Goal: Transaction & Acquisition: Purchase product/service

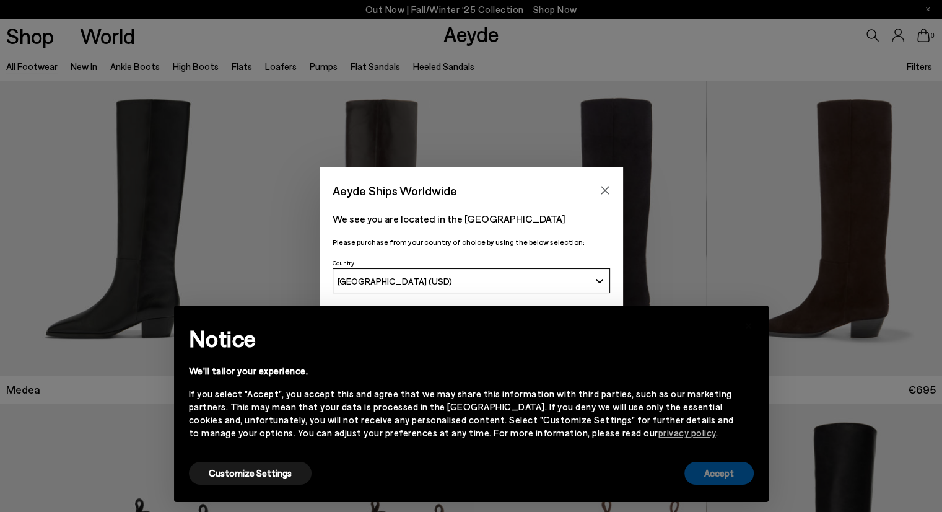
click at [711, 471] on button "Accept" at bounding box center [718, 472] width 69 height 23
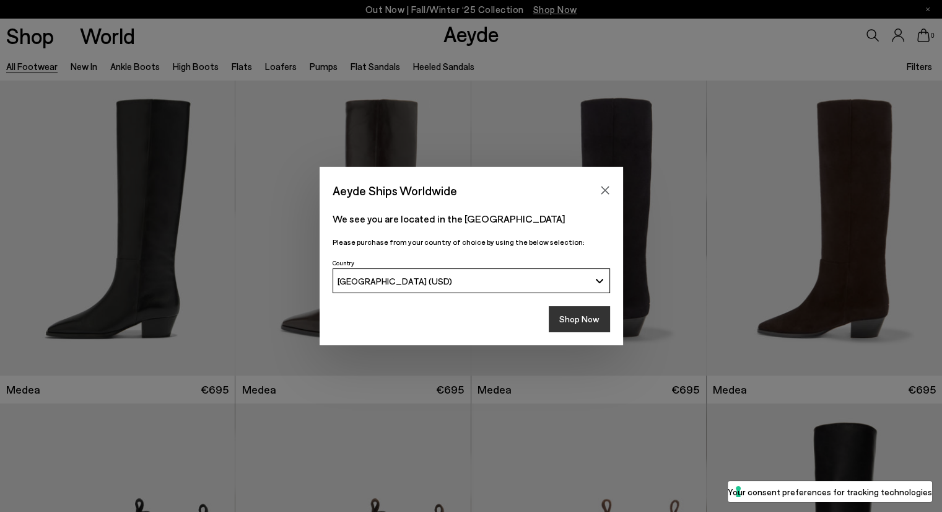
click at [569, 325] on button "Shop Now" at bounding box center [579, 319] width 61 height 26
click at [582, 315] on button "Shop Now" at bounding box center [579, 319] width 61 height 26
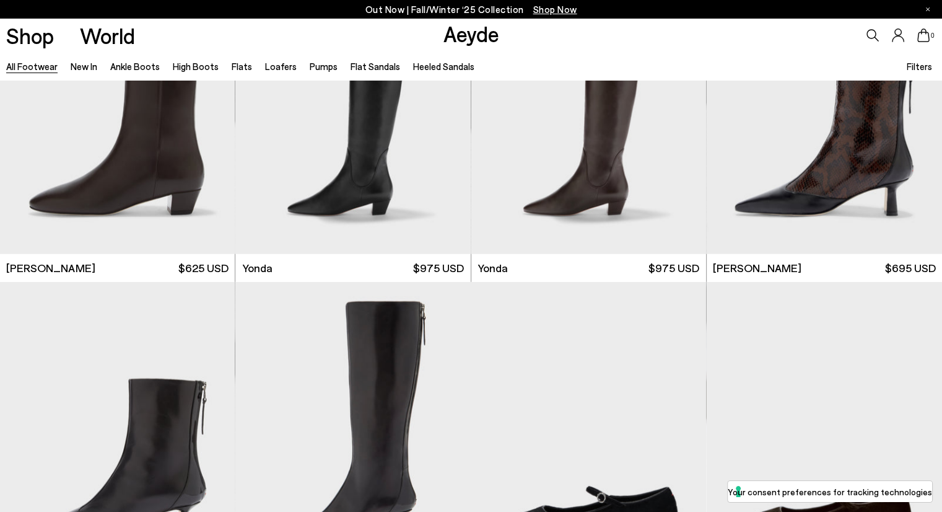
scroll to position [3296, 0]
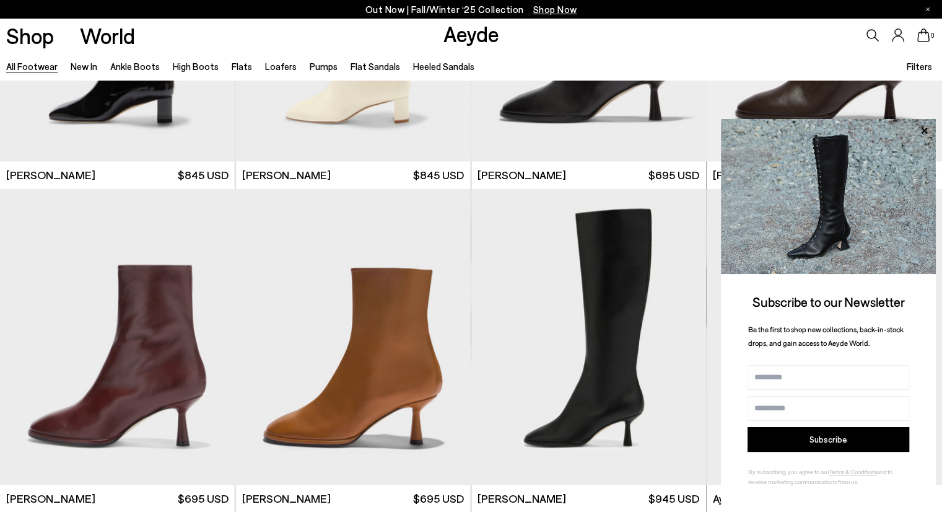
scroll to position [6363, 0]
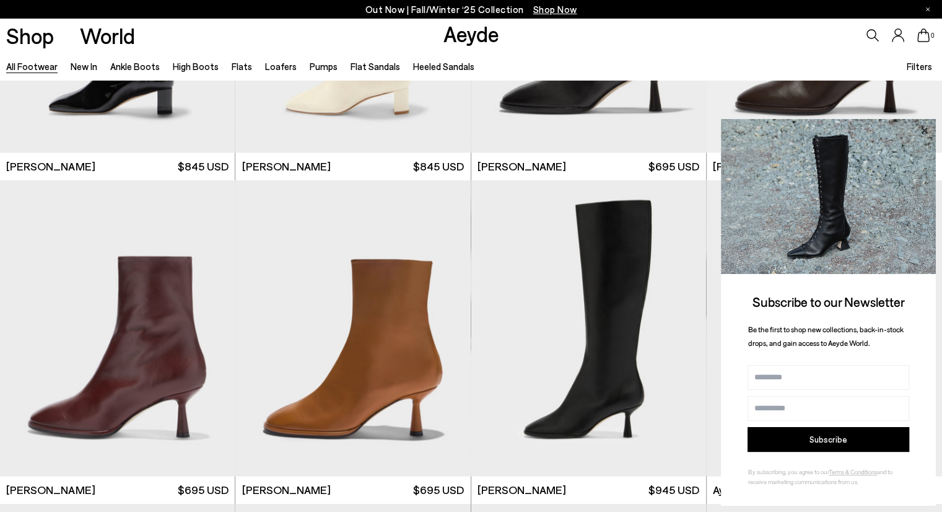
click at [922, 127] on icon at bounding box center [924, 130] width 6 height 6
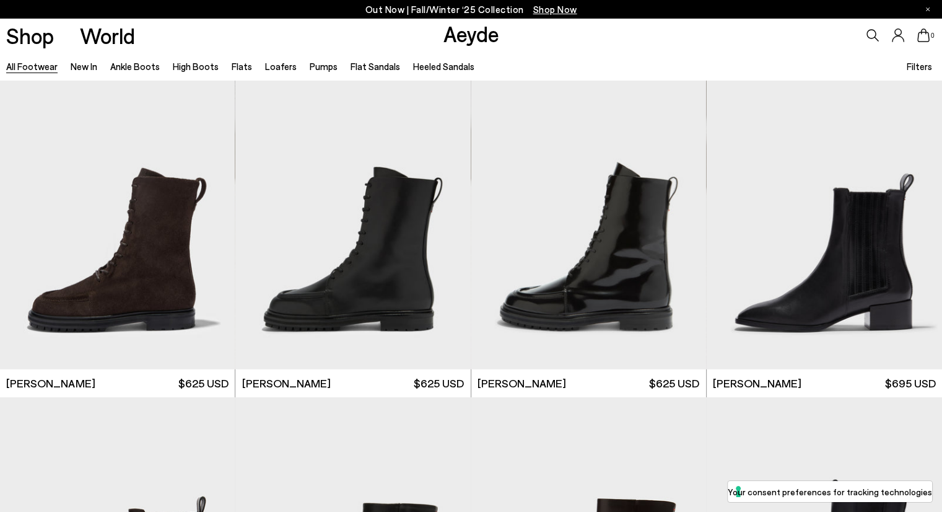
scroll to position [8846, 0]
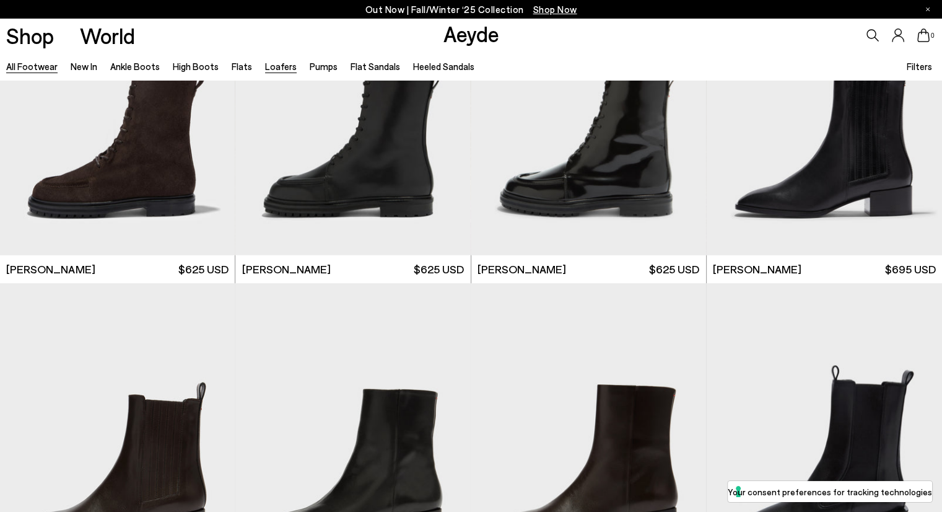
click at [272, 63] on link "Loafers" at bounding box center [281, 66] width 32 height 11
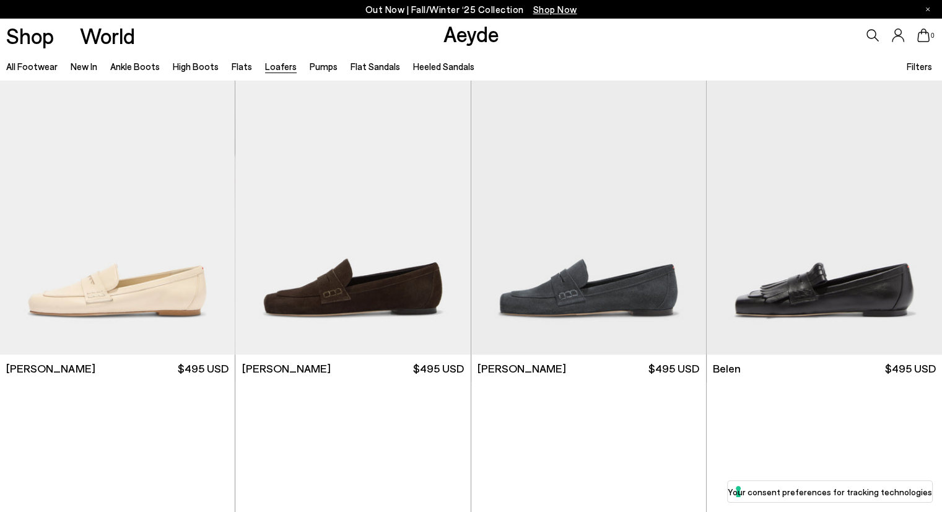
scroll to position [347, 0]
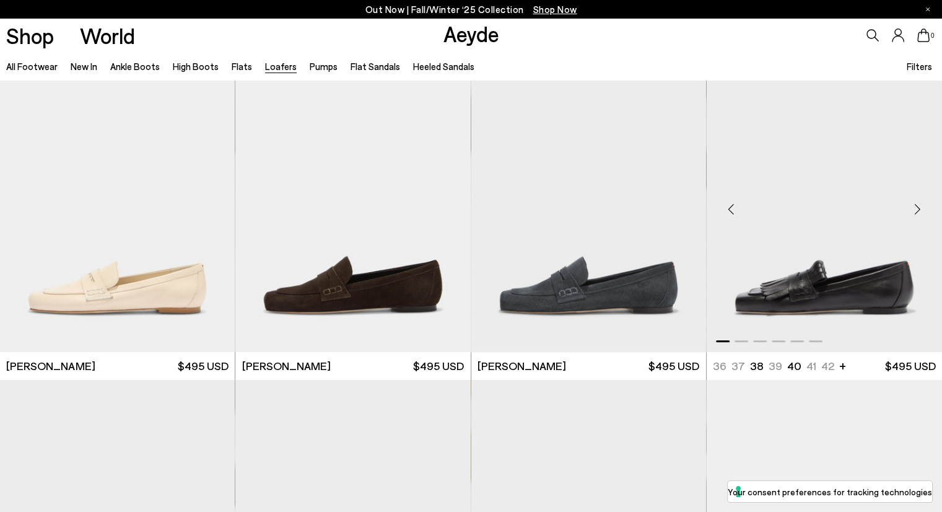
click at [825, 274] on img "1 / 6" at bounding box center [824, 203] width 235 height 295
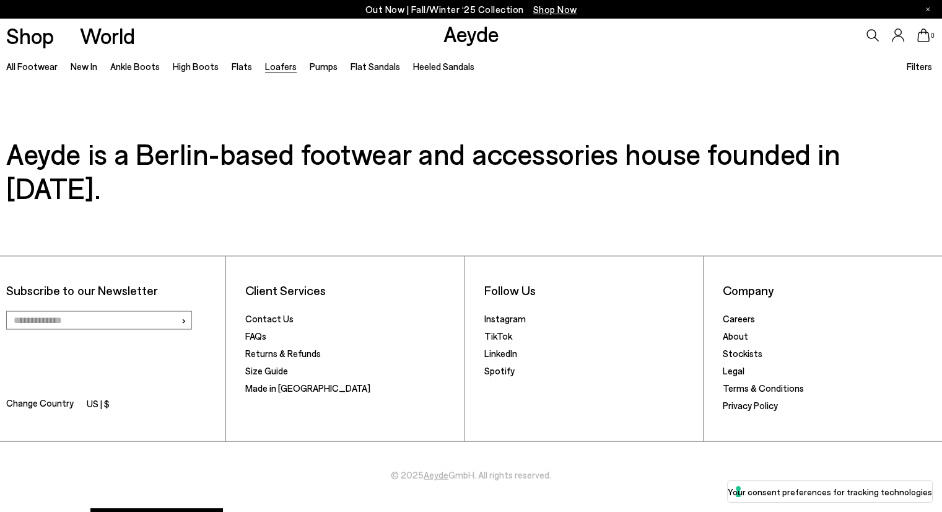
scroll to position [2610, 0]
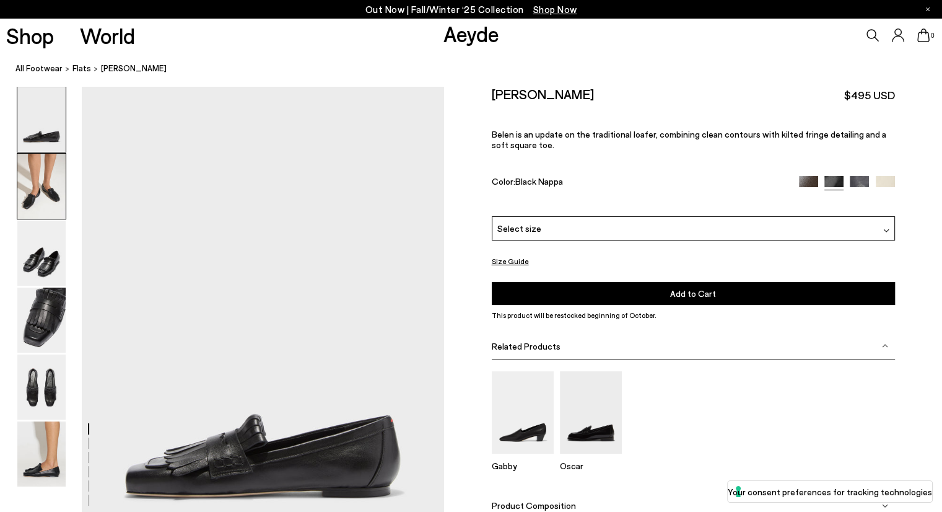
click at [37, 177] on img at bounding box center [41, 186] width 48 height 65
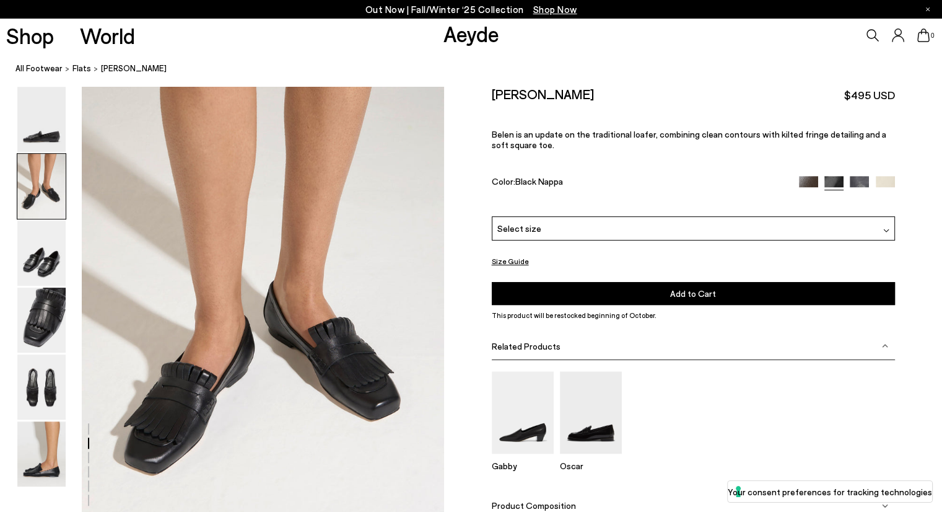
scroll to position [511, 0]
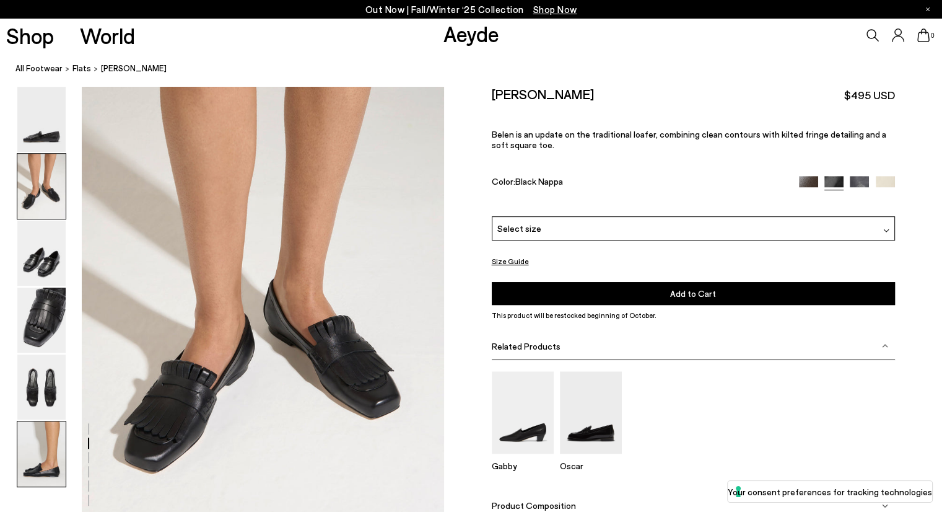
click at [28, 442] on img at bounding box center [41, 453] width 48 height 65
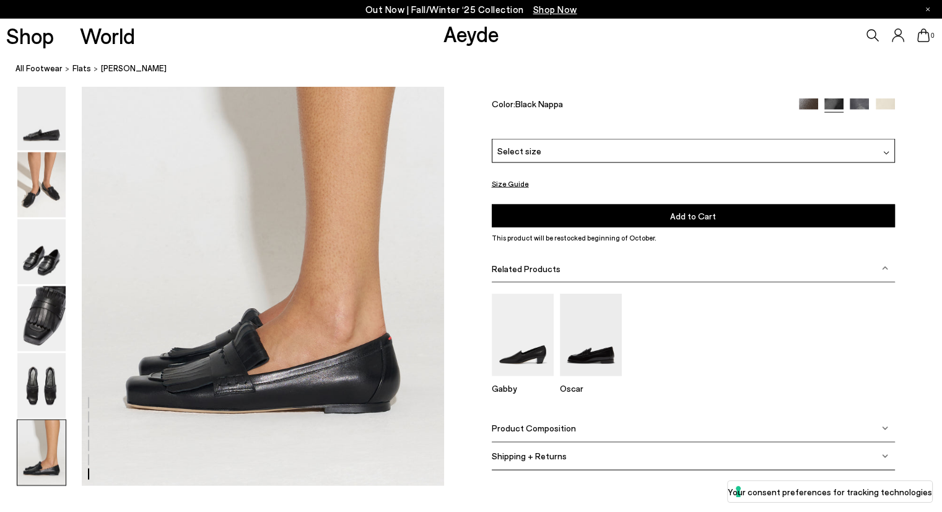
scroll to position [2512, 0]
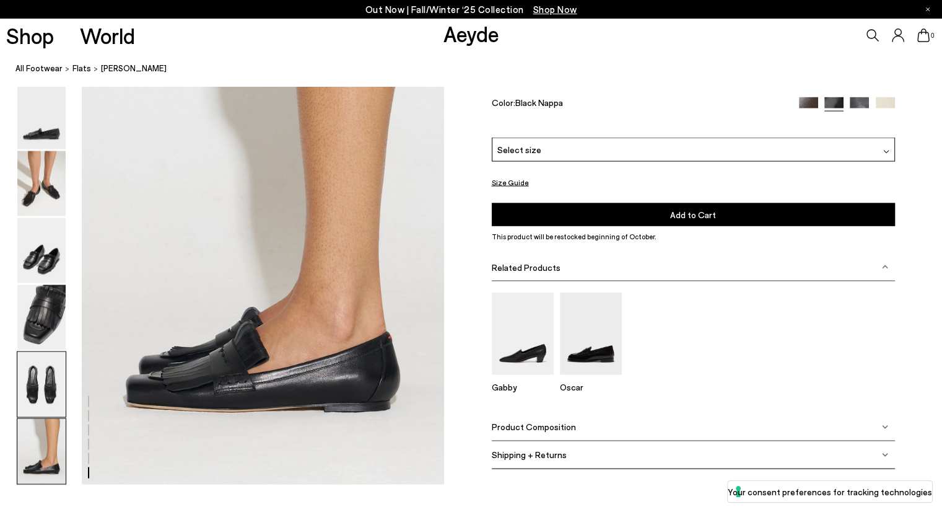
click at [30, 372] on img at bounding box center [41, 384] width 48 height 65
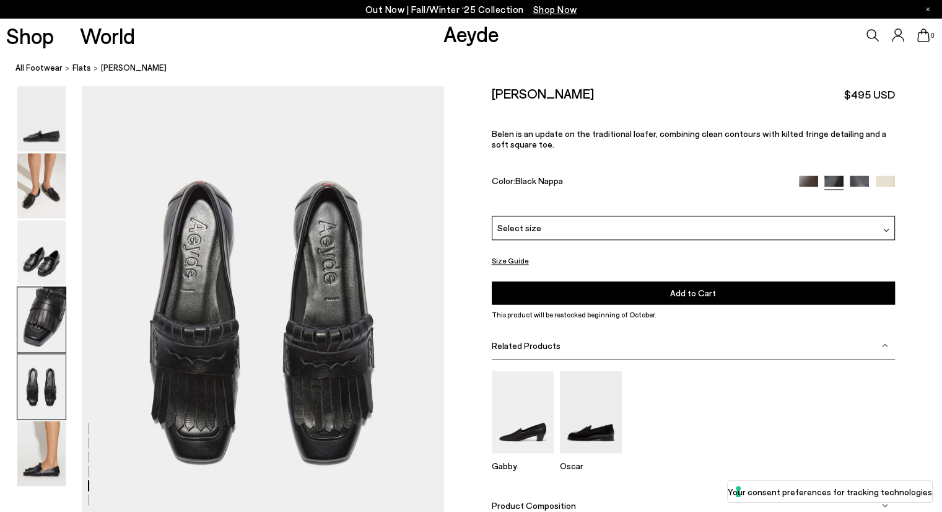
scroll to position [1942, 0]
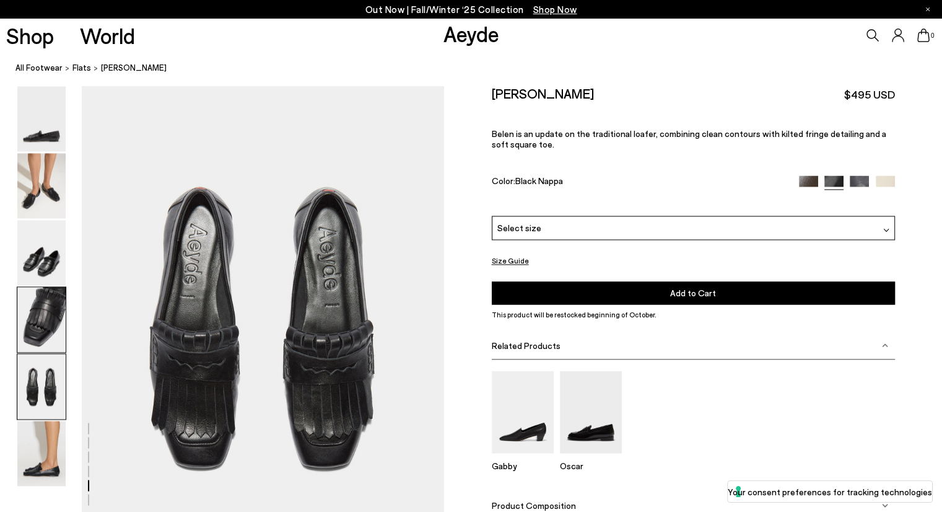
click at [49, 298] on img at bounding box center [41, 319] width 48 height 65
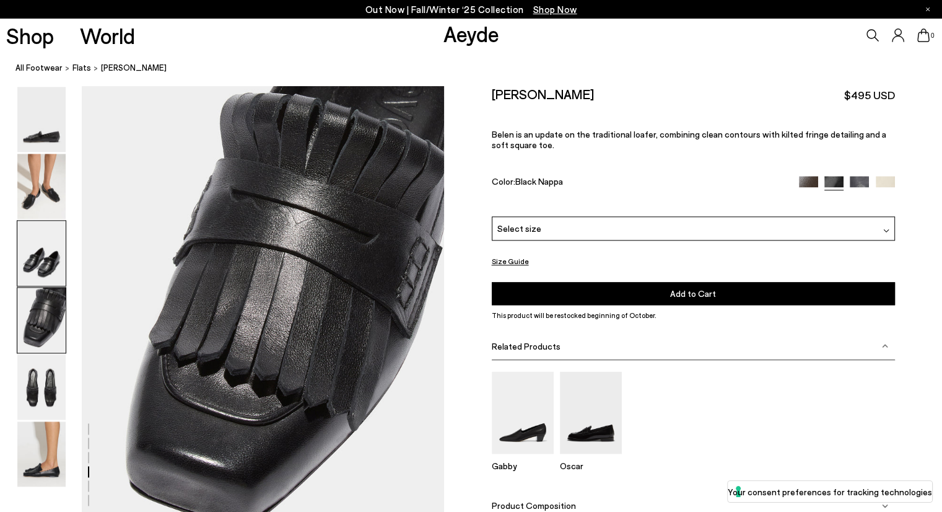
click at [48, 258] on img at bounding box center [41, 252] width 48 height 65
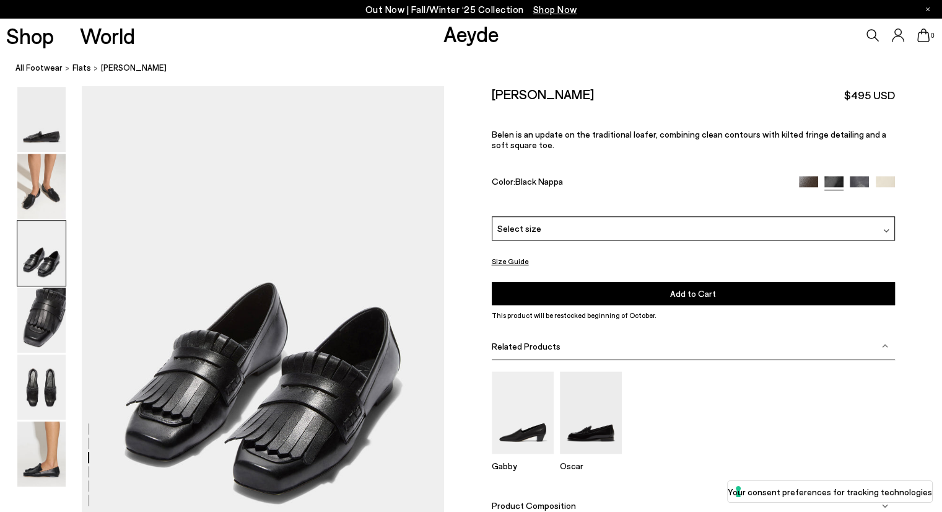
scroll to position [971, 0]
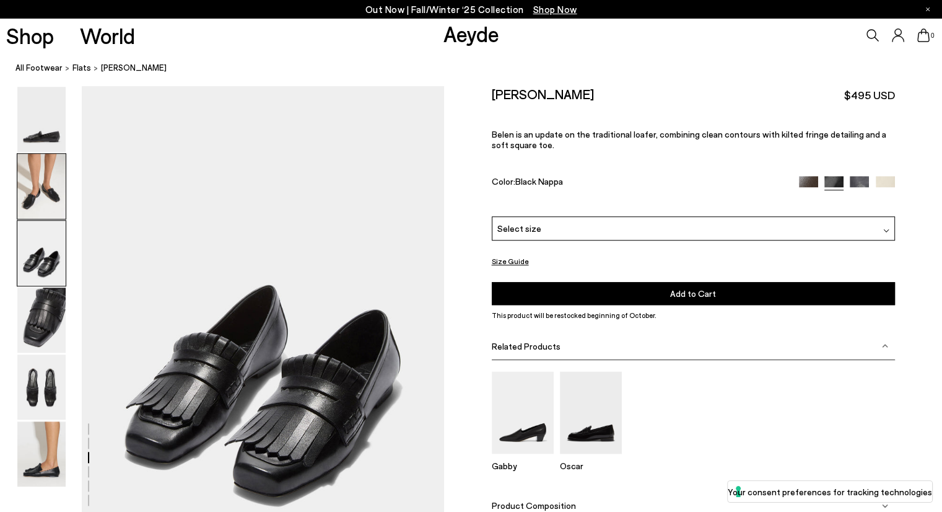
click at [47, 198] on img at bounding box center [41, 186] width 48 height 65
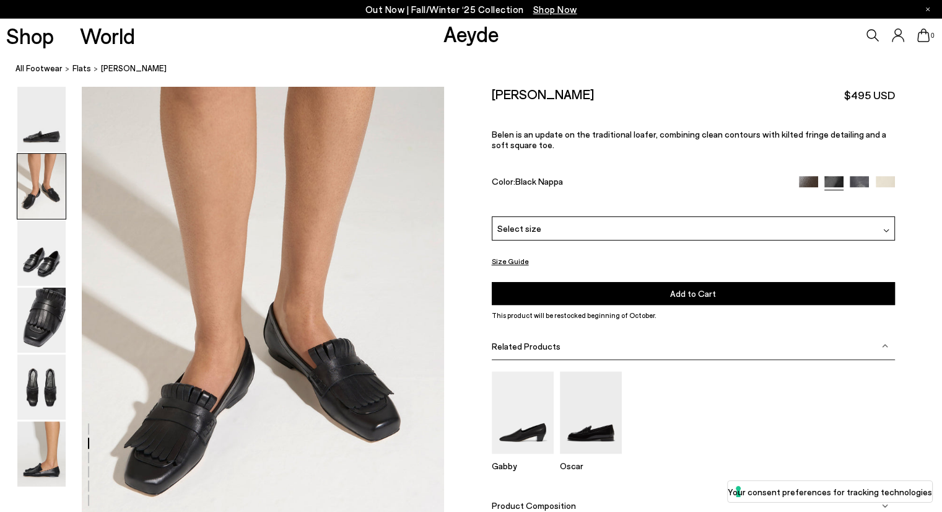
scroll to position [486, 0]
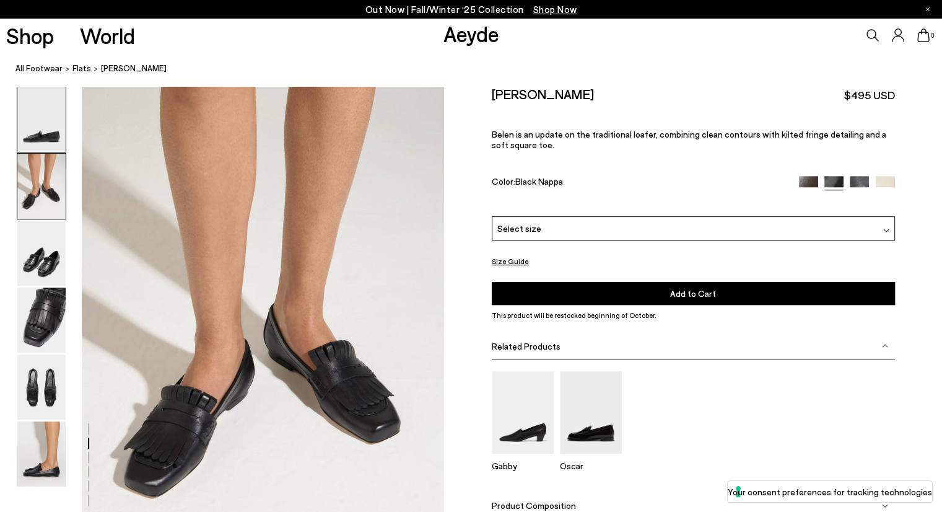
click at [50, 118] on img at bounding box center [41, 119] width 48 height 65
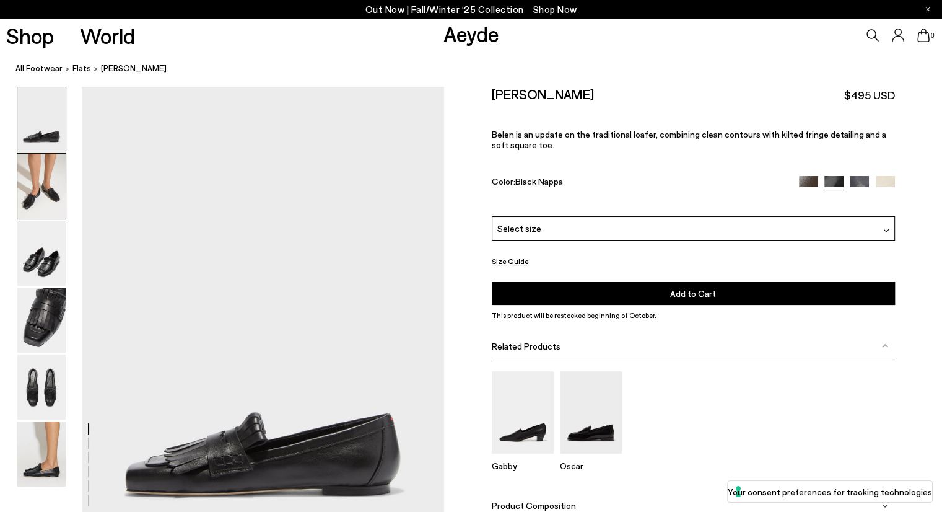
scroll to position [0, 0]
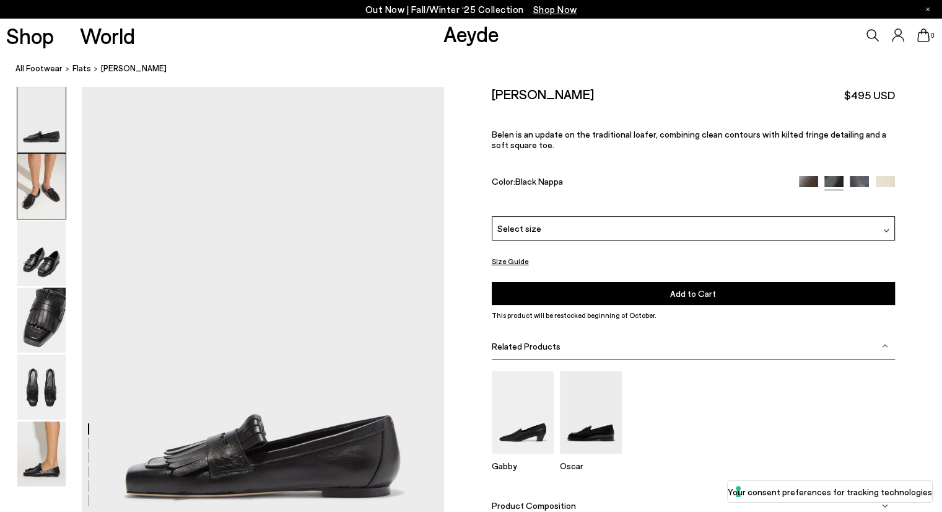
click at [34, 189] on img at bounding box center [41, 186] width 48 height 65
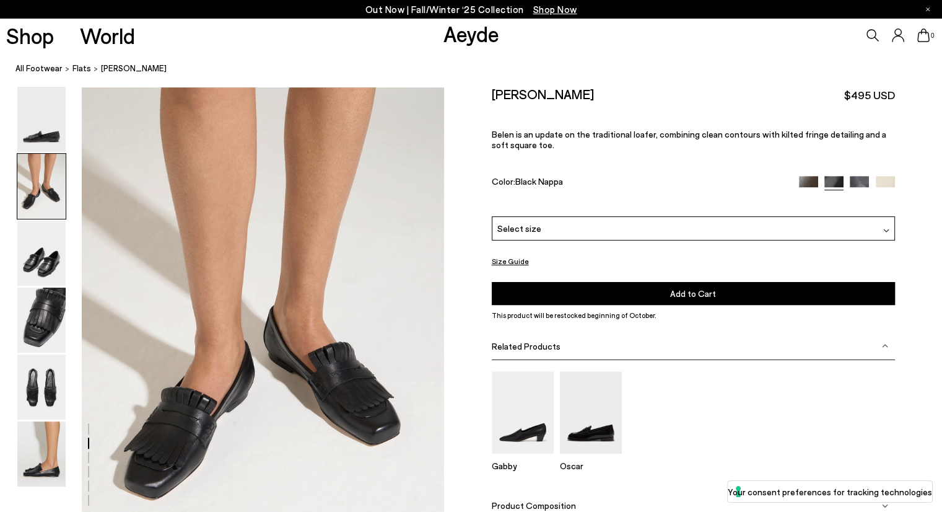
scroll to position [486, 0]
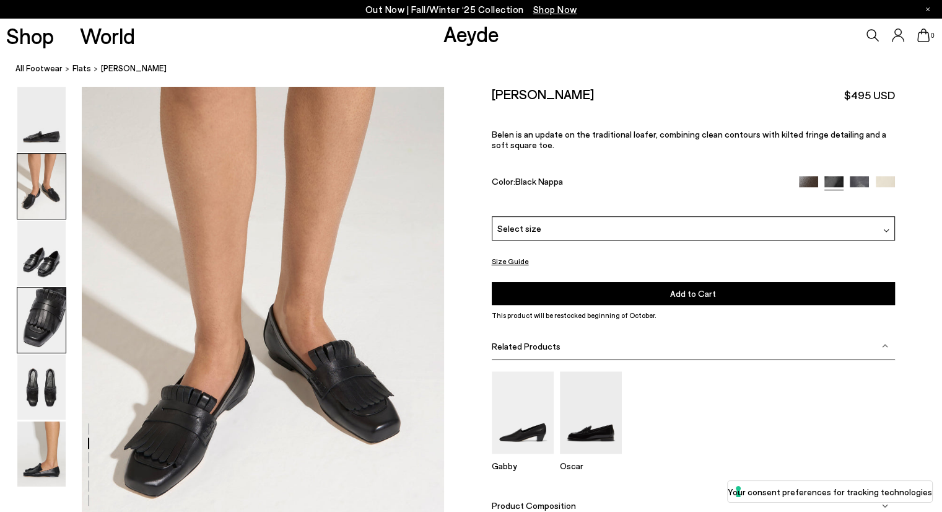
click at [35, 312] on img at bounding box center [41, 319] width 48 height 65
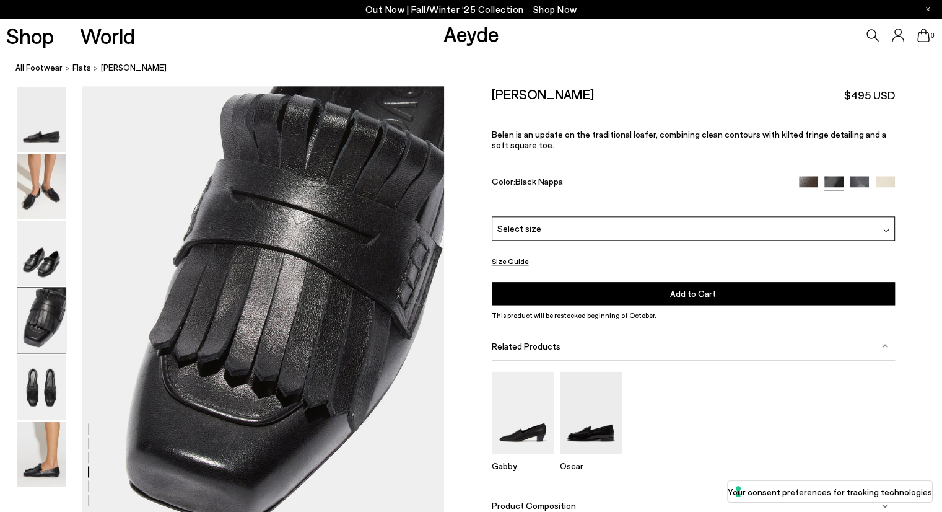
scroll to position [1457, 0]
click at [40, 448] on img at bounding box center [41, 453] width 48 height 65
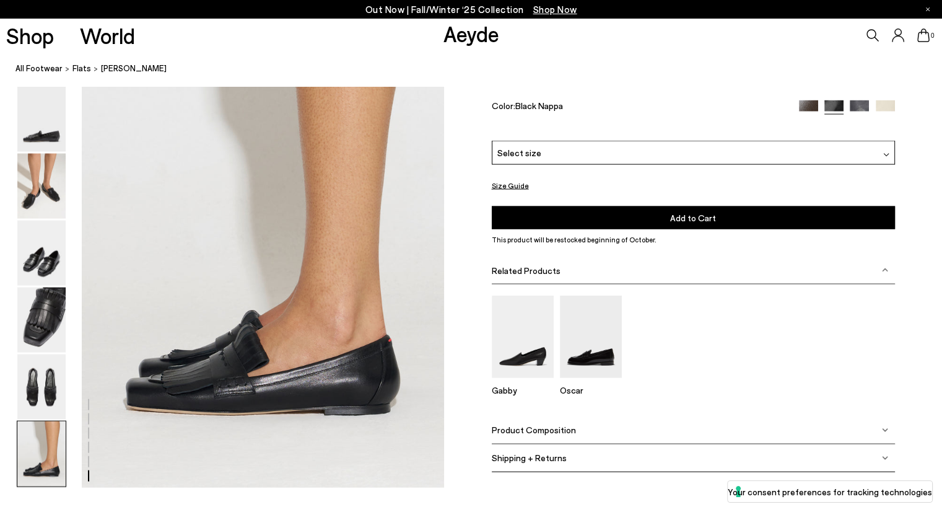
scroll to position [2512, 0]
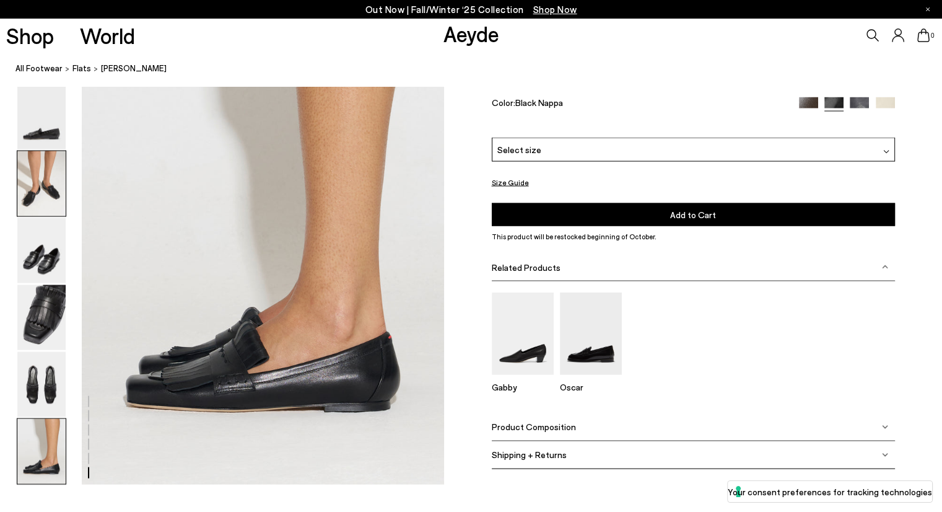
click at [47, 190] on img at bounding box center [41, 183] width 48 height 65
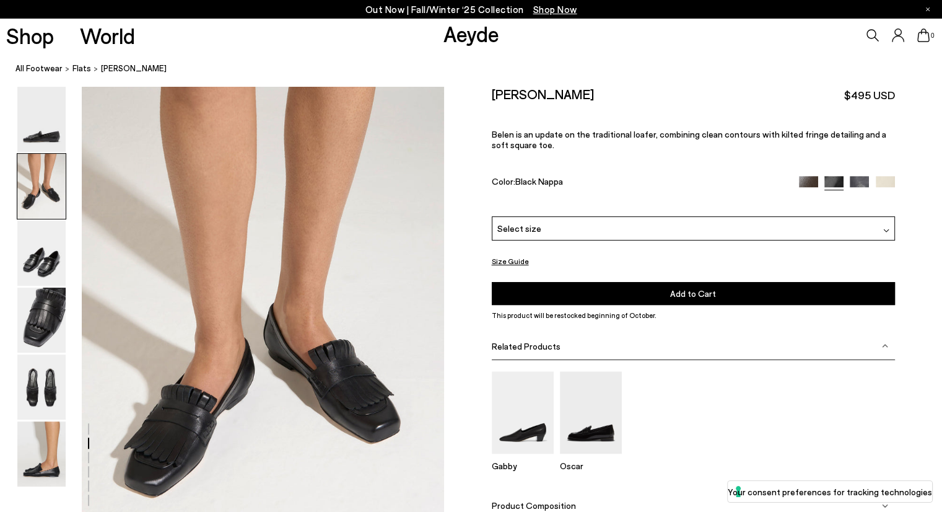
scroll to position [486, 0]
click at [39, 318] on img at bounding box center [41, 319] width 48 height 65
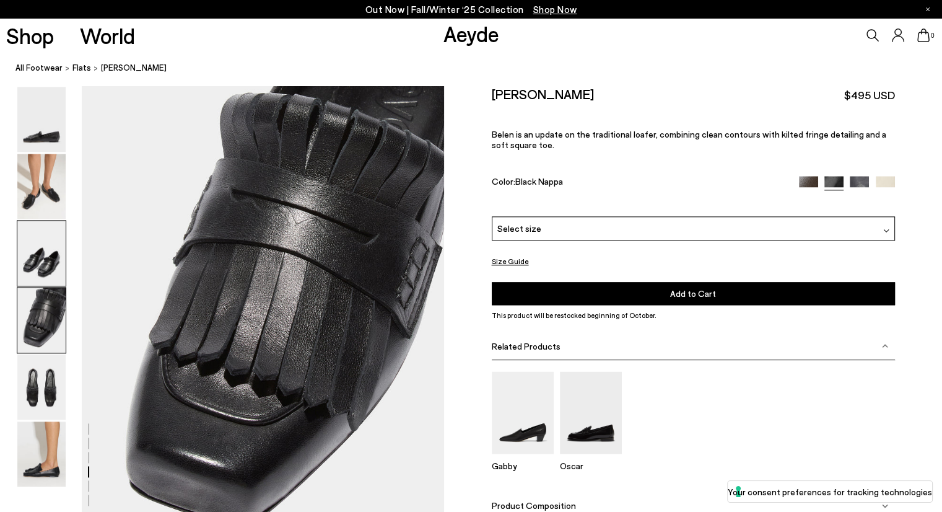
click at [45, 250] on img at bounding box center [41, 252] width 48 height 65
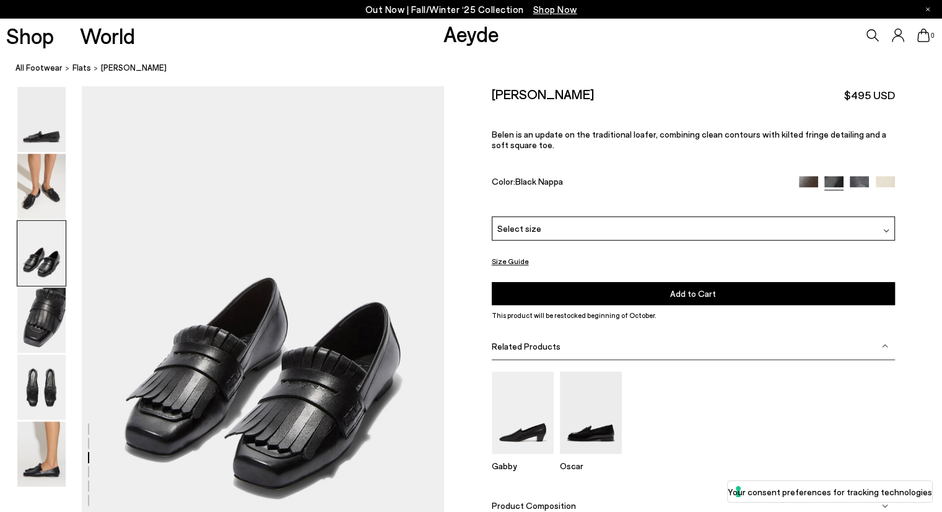
scroll to position [971, 0]
